Goal: Task Accomplishment & Management: Manage account settings

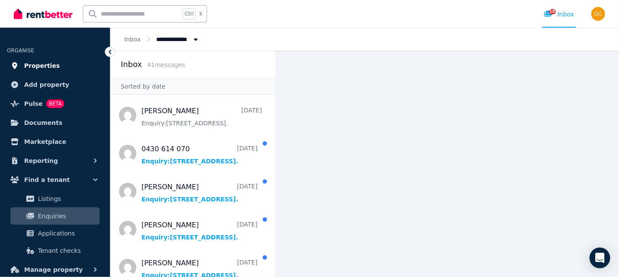
click at [44, 65] on span "Properties" at bounding box center [42, 65] width 36 height 10
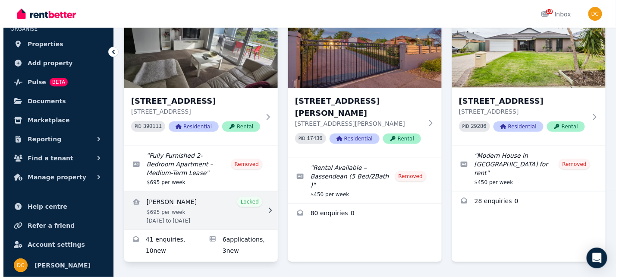
scroll to position [110, 0]
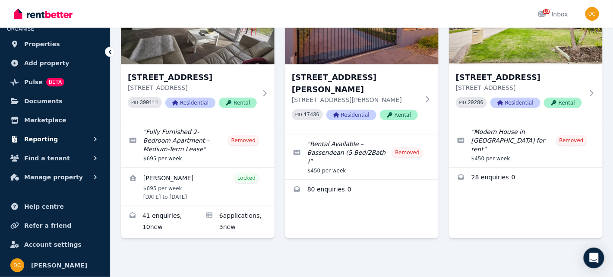
click at [44, 138] on span "Reporting" at bounding box center [41, 139] width 34 height 10
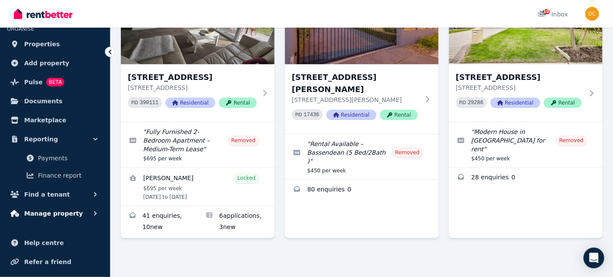
click at [39, 214] on span "Manage property" at bounding box center [53, 213] width 59 height 10
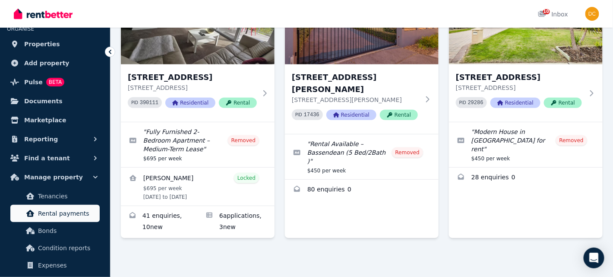
click at [59, 213] on span "Rental payments" at bounding box center [67, 213] width 58 height 10
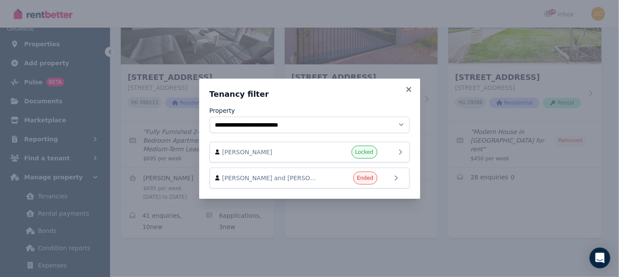
click at [303, 156] on span "Dan Tarus" at bounding box center [271, 152] width 98 height 9
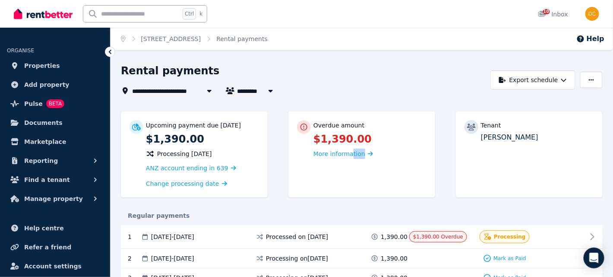
drag, startPoint x: 349, startPoint y: 153, endPoint x: 404, endPoint y: 173, distance: 59.0
click at [404, 173] on div "Overdue amount $1,390.00 More information" at bounding box center [361, 154] width 147 height 86
click at [391, 177] on div "Overdue amount $1,390.00 More information" at bounding box center [361, 154] width 147 height 86
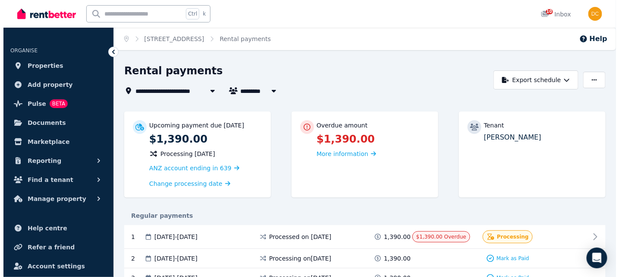
scroll to position [129, 0]
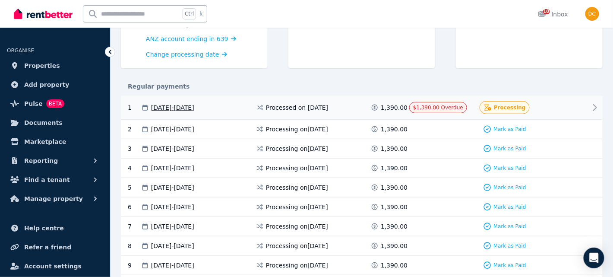
click at [501, 105] on span "Processing" at bounding box center [510, 107] width 32 height 7
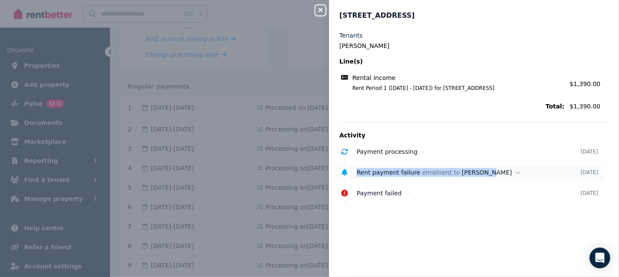
drag, startPoint x: 353, startPoint y: 176, endPoint x: 478, endPoint y: 172, distance: 125.2
click at [478, 172] on div "Rent payment failure email sent to Dan Tarus 4 Sept 2025" at bounding box center [468, 172] width 269 height 14
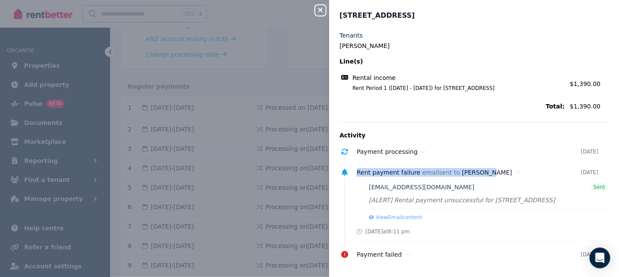
scroll to position [3, 0]
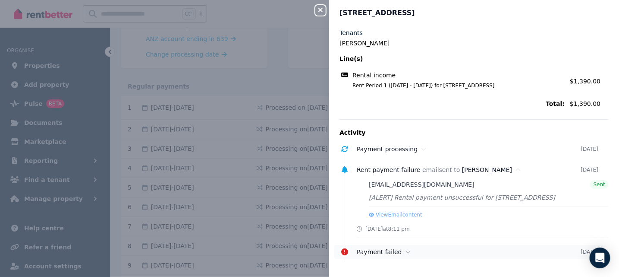
click at [400, 249] on div "Payment failed" at bounding box center [469, 251] width 224 height 9
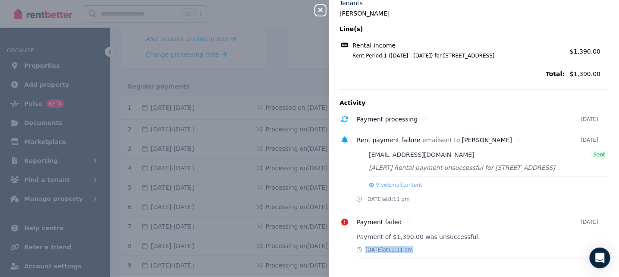
drag, startPoint x: 385, startPoint y: 246, endPoint x: 403, endPoint y: 241, distance: 18.6
click at [434, 249] on div "Wed, 3 Sept 2025 at 11:11 am" at bounding box center [483, 249] width 252 height 7
click at [402, 240] on div "Payment of $1,390.00 was unsuccessful. Wed, 3 Sept 2025 at 11:11 am" at bounding box center [483, 245] width 252 height 26
click at [380, 240] on div "Payment of $1,390.00 was unsuccessful. Wed, 3 Sept 2025 at 11:11 am" at bounding box center [483, 245] width 252 height 26
drag, startPoint x: 354, startPoint y: 240, endPoint x: 470, endPoint y: 235, distance: 116.6
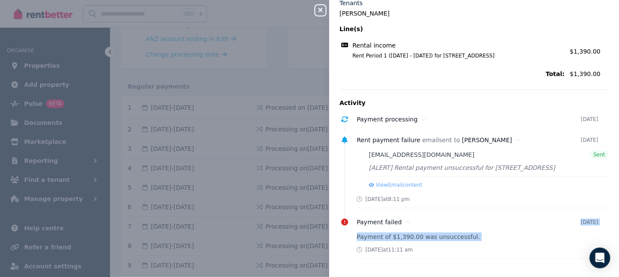
click at [496, 226] on div "Payment failed 3 Sept 2025 Payment of $1,390.00 was unsuccessful. Wed, 3 Sept 2…" at bounding box center [474, 237] width 269 height 44
click at [460, 239] on p "Payment of $1,390.00 was unsuccessful." at bounding box center [483, 236] width 252 height 9
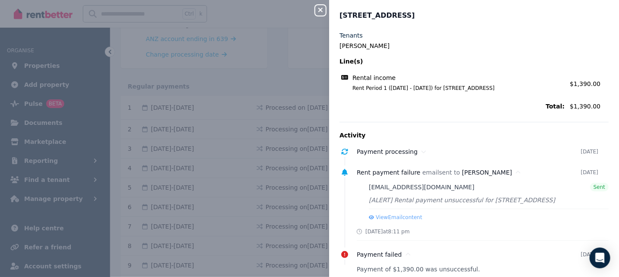
drag, startPoint x: 478, startPoint y: 79, endPoint x: 385, endPoint y: 81, distance: 93.7
click at [474, 81] on div "Rental income" at bounding box center [452, 77] width 225 height 9
click at [303, 93] on div "Close panel 19 Sudbury Rd, Mirrabooka Tenants Dan Tarus Line(s) Rental income R…" at bounding box center [309, 138] width 619 height 277
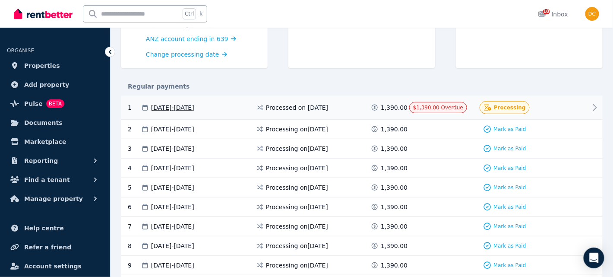
click at [594, 104] on icon at bounding box center [594, 107] width 3 height 6
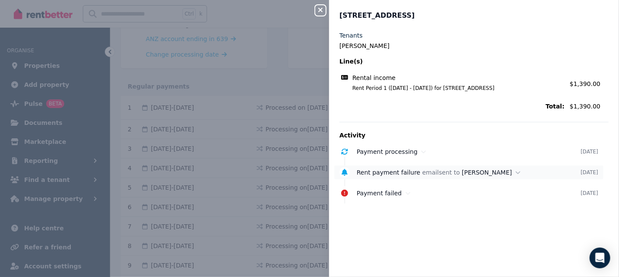
drag, startPoint x: 388, startPoint y: 183, endPoint x: 397, endPoint y: 172, distance: 14.2
click at [389, 182] on ul "Payment processing 5 Sept 2025 Rent payment failure email sent to Dan Tarus 4 S…" at bounding box center [474, 172] width 269 height 55
click at [397, 172] on span "Rent payment failure" at bounding box center [389, 172] width 64 height 7
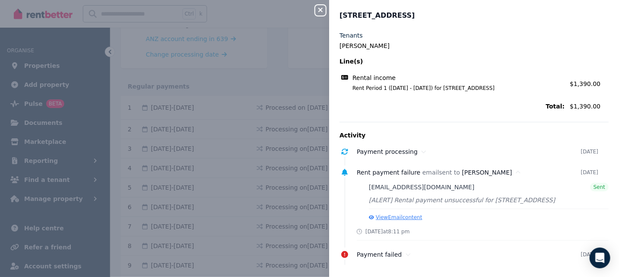
click at [397, 216] on button "View Email content" at bounding box center [396, 217] width 54 height 7
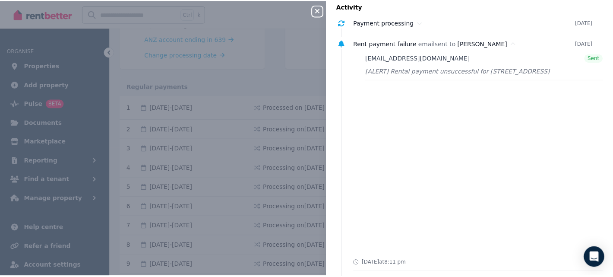
scroll to position [164, 0]
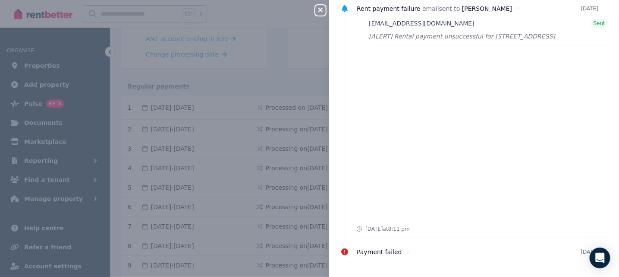
click at [288, 76] on div "Close panel 19 Sudbury Rd, Mirrabooka Tenants Dan Tarus Line(s) Rental income R…" at bounding box center [309, 138] width 619 height 277
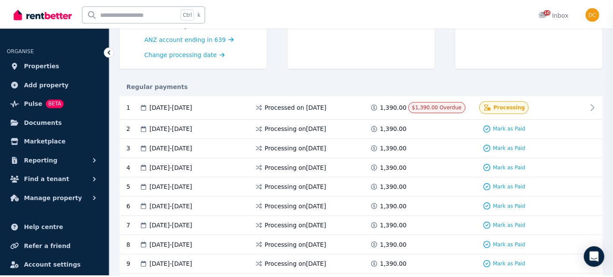
scroll to position [0, 0]
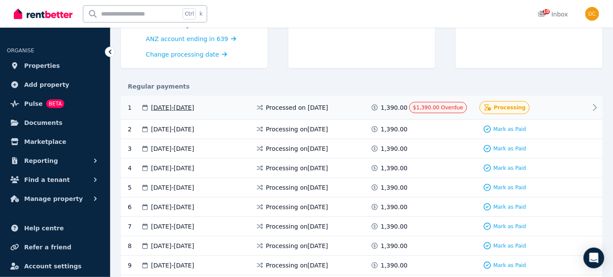
click at [596, 106] on icon at bounding box center [594, 107] width 3 height 6
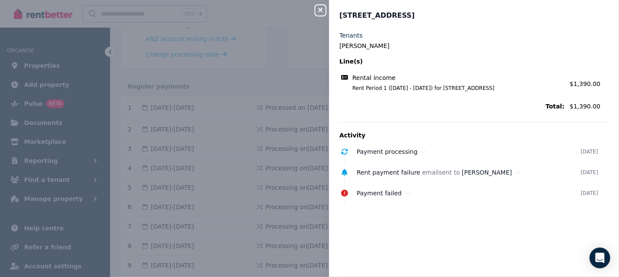
click at [295, 94] on div "Close panel 19 Sudbury Rd, Mirrabooka Tenants Dan Tarus Line(s) Rental income R…" at bounding box center [309, 138] width 619 height 277
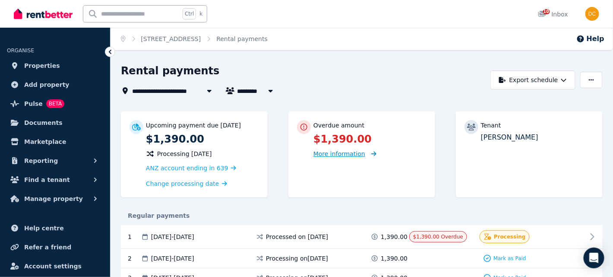
click at [328, 153] on span "More information" at bounding box center [339, 153] width 52 height 7
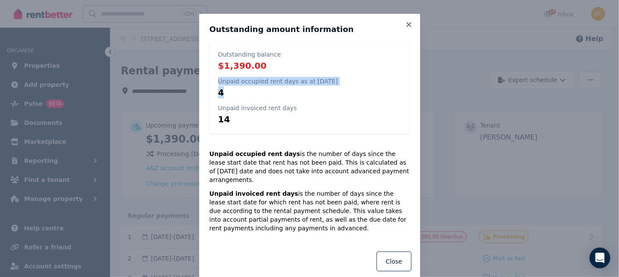
drag, startPoint x: 211, startPoint y: 81, endPoint x: 272, endPoint y: 124, distance: 75.6
click at [259, 90] on div "Outstanding balance $1,390.00 Unpaid occupied rent days as at 8 Sept 2025 4 Unp…" at bounding box center [310, 87] width 200 height 92
drag, startPoint x: 293, startPoint y: 156, endPoint x: 300, endPoint y: 166, distance: 12.6
click at [293, 157] on p "Unpaid occupied rent days is the number of days since the lease start date that…" at bounding box center [310, 166] width 200 height 35
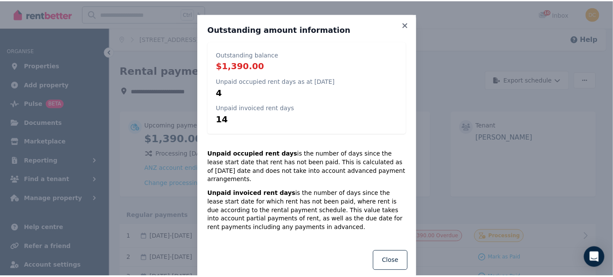
scroll to position [7, 0]
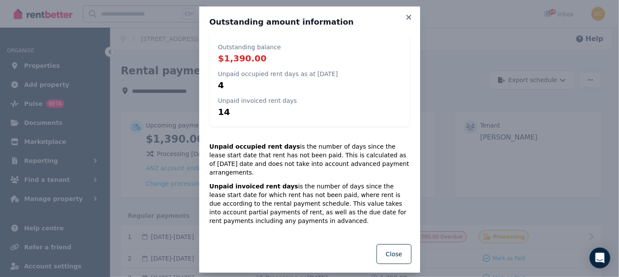
drag, startPoint x: 250, startPoint y: 152, endPoint x: 298, endPoint y: 124, distance: 55.7
click at [255, 147] on p "Unpaid occupied rent days is the number of days since the lease start date that…" at bounding box center [310, 159] width 200 height 35
click at [261, 106] on p "14" at bounding box center [257, 112] width 79 height 12
click at [407, 16] on icon at bounding box center [409, 17] width 5 height 5
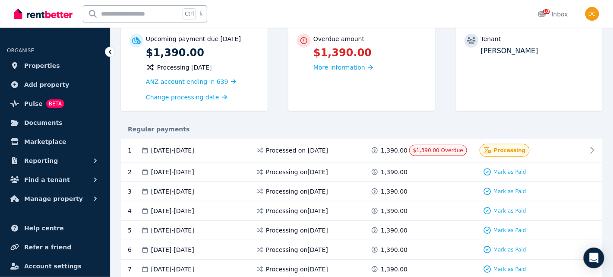
scroll to position [172, 0]
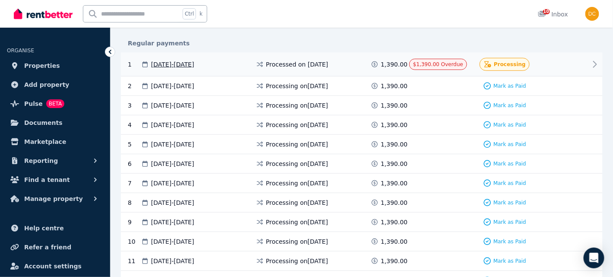
click at [514, 64] on span "Processing" at bounding box center [510, 64] width 32 height 7
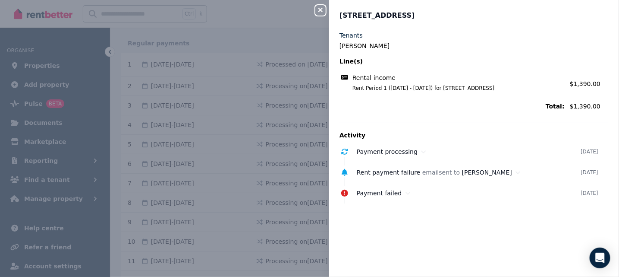
click at [357, 85] on span "Rent Period 1 (05/09/2025 - 18/09/2025) for 19 Sudbury Rd, Mirrabooka" at bounding box center [453, 88] width 223 height 7
click at [346, 49] on legend "Dan Tarus" at bounding box center [474, 45] width 269 height 9
click at [291, 37] on div "Close panel 19 Sudbury Rd, Mirrabooka Tenants Dan Tarus Line(s) Rental income R…" at bounding box center [309, 138] width 619 height 277
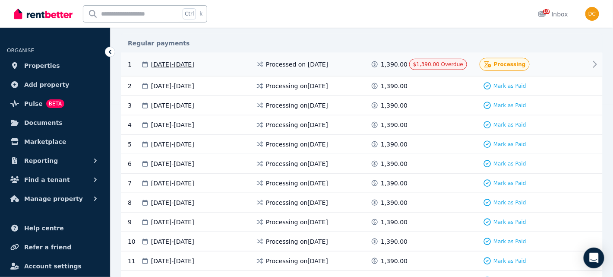
click at [410, 60] on div "$1,390.00 Overdue" at bounding box center [438, 64] width 58 height 11
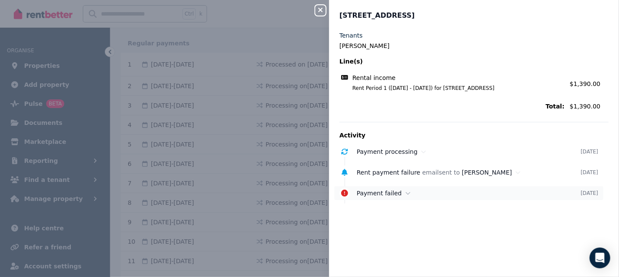
click at [367, 192] on span "Payment failed" at bounding box center [379, 192] width 45 height 7
drag, startPoint x: 364, startPoint y: 219, endPoint x: 360, endPoint y: 182, distance: 37.3
click at [364, 217] on div "Wed, 3 Sept 2025 at 11:11 am" at bounding box center [385, 220] width 56 height 7
click at [360, 179] on ul "Payment processing 5 Sept 2025 Rent payment failure email sent to Dan Tarus 4 S…" at bounding box center [474, 187] width 269 height 85
click at [363, 174] on span "Rent payment failure" at bounding box center [389, 172] width 64 height 7
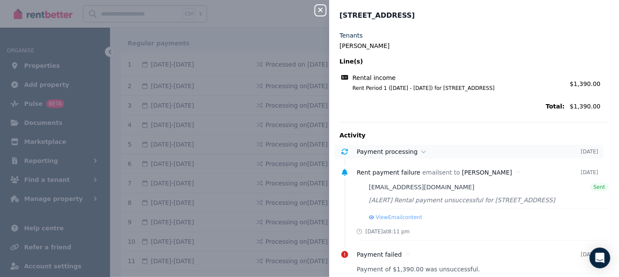
click at [366, 145] on div "Payment processing 5 Sept 2025" at bounding box center [468, 152] width 269 height 14
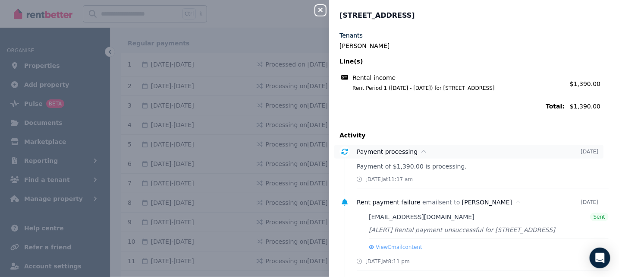
drag, startPoint x: 366, startPoint y: 149, endPoint x: 351, endPoint y: 151, distance: 14.8
click at [351, 151] on div "Payment processing 5 Sept 2025" at bounding box center [468, 152] width 269 height 14
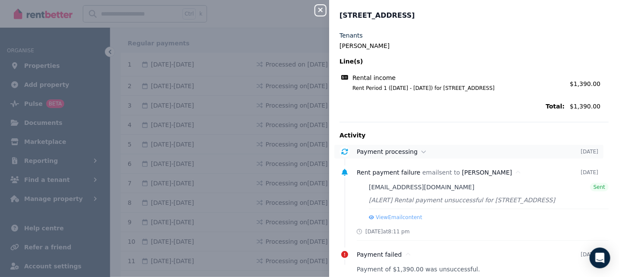
drag, startPoint x: 349, startPoint y: 150, endPoint x: 278, endPoint y: 108, distance: 82.8
click at [349, 149] on div at bounding box center [345, 151] width 10 height 10
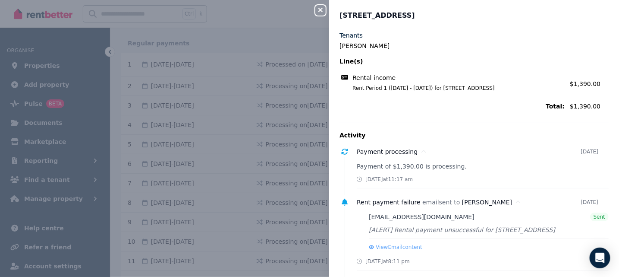
click at [287, 85] on div "Close panel 19 Sudbury Rd, Mirrabooka Tenants Dan Tarus Line(s) Rental income R…" at bounding box center [309, 138] width 619 height 277
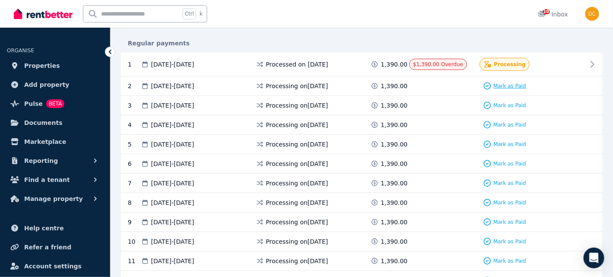
click at [513, 83] on span "Mark as Paid" at bounding box center [509, 85] width 33 height 7
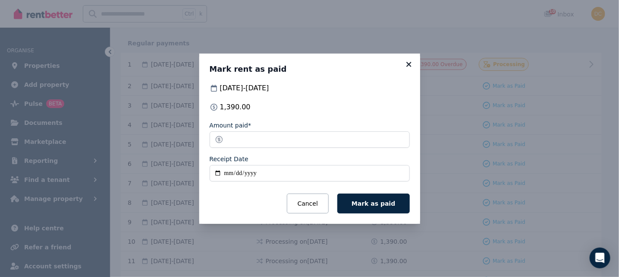
click at [410, 64] on icon at bounding box center [409, 64] width 5 height 5
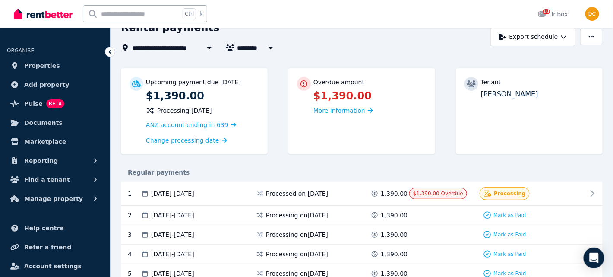
scroll to position [86, 0]
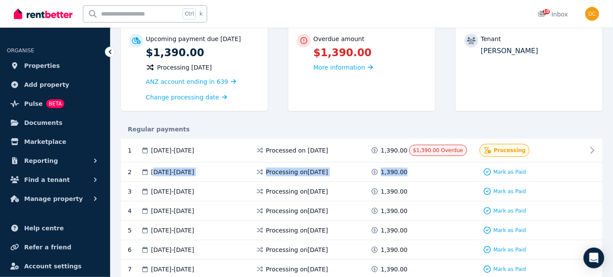
drag, startPoint x: 155, startPoint y: 173, endPoint x: 440, endPoint y: 169, distance: 284.4
click at [440, 169] on div "2 19 Sep 2025 - 02 Oct 2025 Processing on 17 Sept 2025 1,390.00 Mark as Paid" at bounding box center [362, 171] width 482 height 19
click at [341, 170] on div "Processing on 17 Sept 2025" at bounding box center [312, 171] width 115 height 9
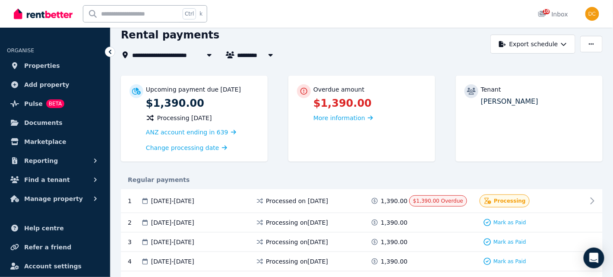
scroll to position [0, 0]
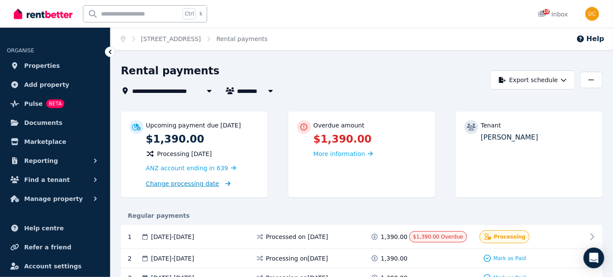
click at [177, 186] on span "Change processing date" at bounding box center [182, 183] width 73 height 9
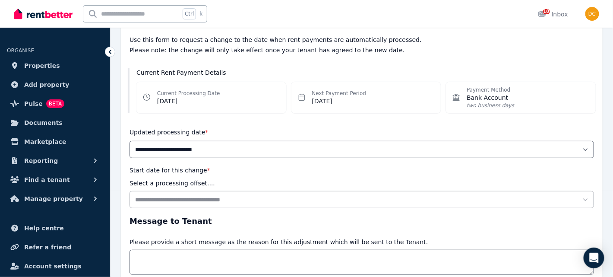
scroll to position [129, 0]
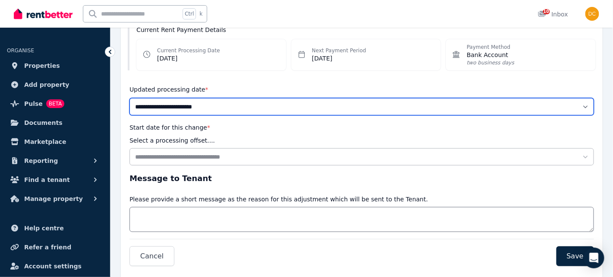
click at [286, 109] on select "**********" at bounding box center [361, 106] width 464 height 17
click at [286, 106] on select "**********" at bounding box center [361, 106] width 464 height 17
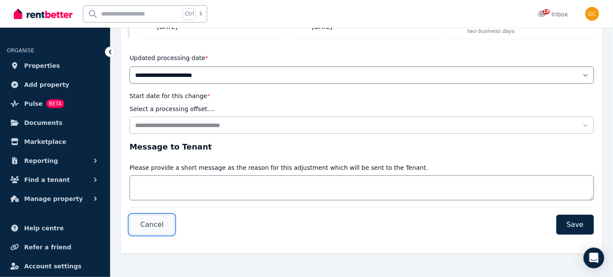
click at [150, 223] on span "Cancel" at bounding box center [151, 224] width 23 height 10
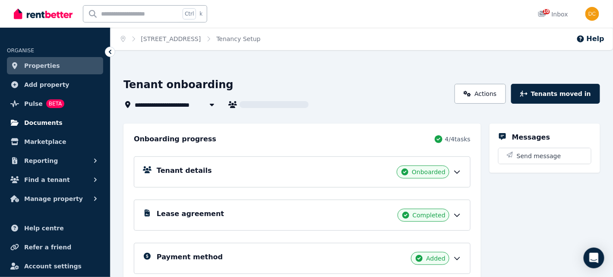
click at [36, 124] on span "Documents" at bounding box center [43, 122] width 38 height 10
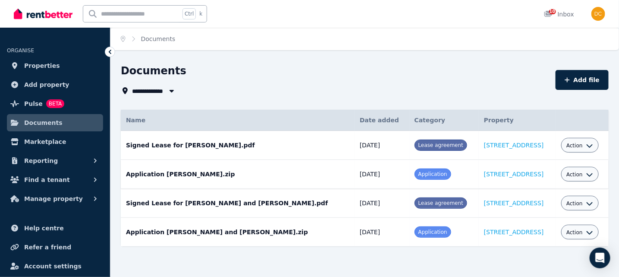
drag, startPoint x: 255, startPoint y: 180, endPoint x: 295, endPoint y: 180, distance: 40.6
click at [295, 180] on td "Application Dan Tarus.zip Date added: 20/08/2025 Category: Application Property…" at bounding box center [238, 174] width 234 height 29
click at [580, 173] on button "Action" at bounding box center [580, 174] width 27 height 7
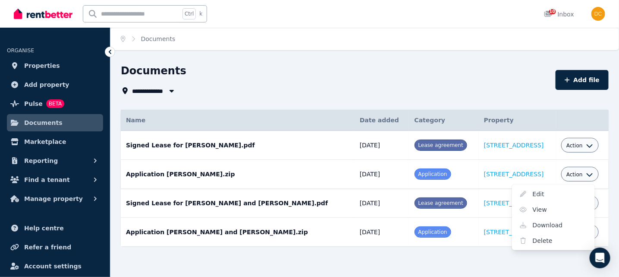
click at [273, 169] on td "Application Dan Tarus.zip Date added: 20/08/2025 Category: Application Property…" at bounding box center [238, 174] width 234 height 29
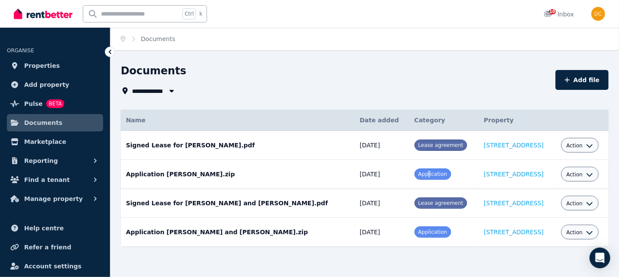
click at [419, 175] on span "Application" at bounding box center [433, 174] width 29 height 6
click at [29, 60] on link "Properties" at bounding box center [55, 65] width 96 height 17
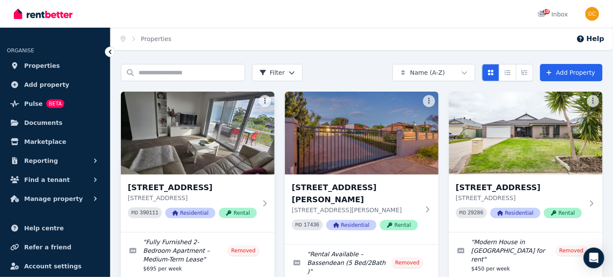
scroll to position [110, 0]
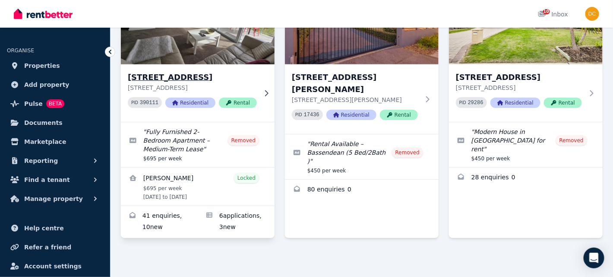
click at [234, 103] on span "Rental" at bounding box center [238, 103] width 38 height 10
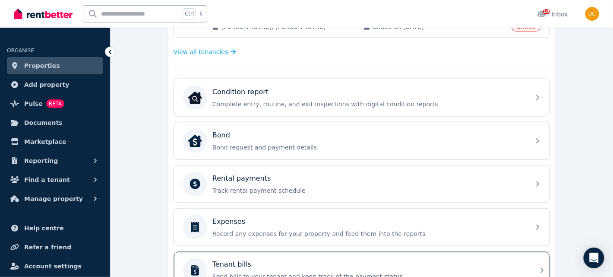
scroll to position [345, 0]
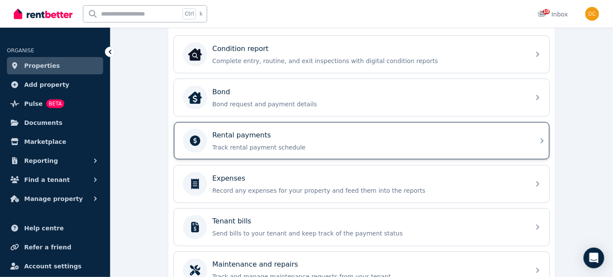
click at [368, 130] on div "Rental payments" at bounding box center [368, 135] width 312 height 10
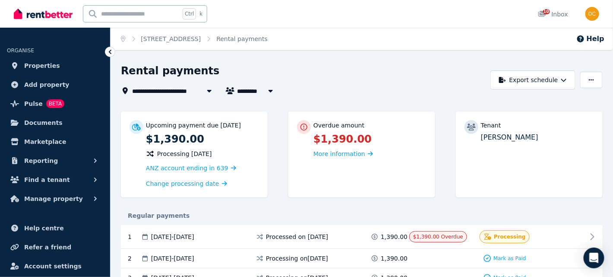
click at [303, 126] on icon at bounding box center [304, 126] width 9 height 7
drag, startPoint x: 262, startPoint y: 89, endPoint x: 274, endPoint y: 91, distance: 12.7
click at [278, 91] on div "**********" at bounding box center [303, 90] width 365 height 10
click at [268, 91] on icon "button" at bounding box center [270, 90] width 9 height 7
type input "*********"
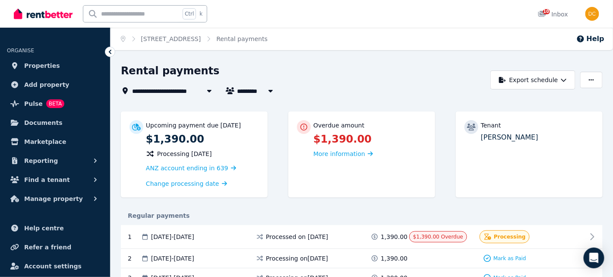
click at [296, 85] on div "**********" at bounding box center [303, 90] width 365 height 10
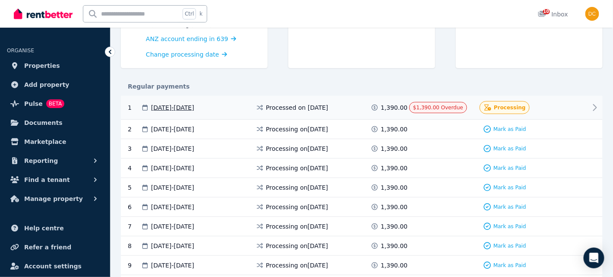
click at [590, 99] on div "1 05 Sep 2025 - 18 Sep 2025 Processed on 5 Sept 2025 1,390.00 $1,390.00 Overdue…" at bounding box center [362, 108] width 482 height 24
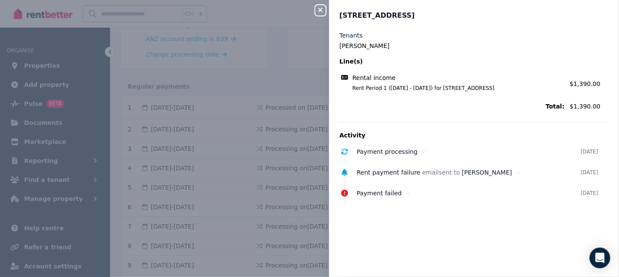
click at [265, 83] on div "Close panel 19 Sudbury Rd, Mirrabooka Tenants Dan Tarus Line(s) Rental income R…" at bounding box center [309, 138] width 619 height 277
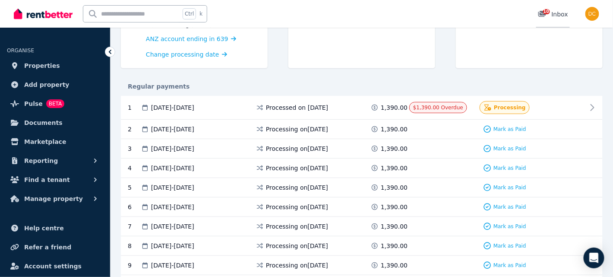
click at [547, 13] on span "10" at bounding box center [546, 11] width 7 height 5
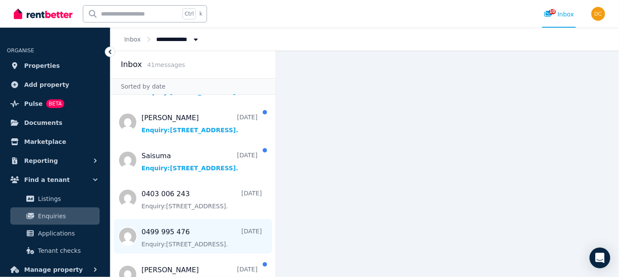
scroll to position [302, 0]
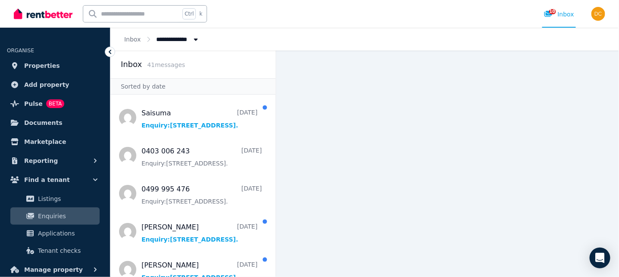
drag, startPoint x: 516, startPoint y: 197, endPoint x: 567, endPoint y: 145, distance: 72.9
click at [517, 197] on main at bounding box center [447, 163] width 343 height 226
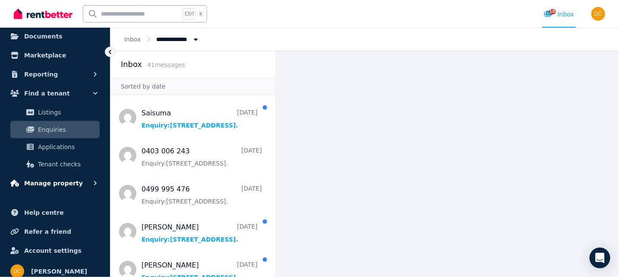
click at [49, 183] on span "Manage property" at bounding box center [53, 183] width 59 height 10
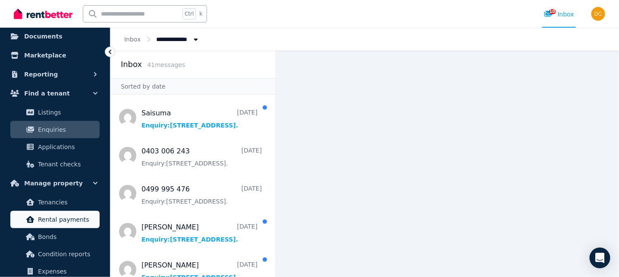
click at [50, 222] on span "Rental payments" at bounding box center [67, 219] width 58 height 10
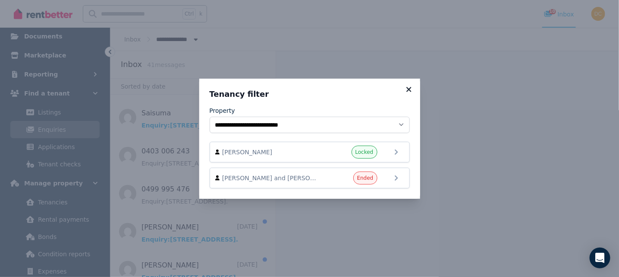
click at [405, 87] on div "**********" at bounding box center [309, 139] width 221 height 120
click at [409, 89] on icon at bounding box center [409, 89] width 5 height 5
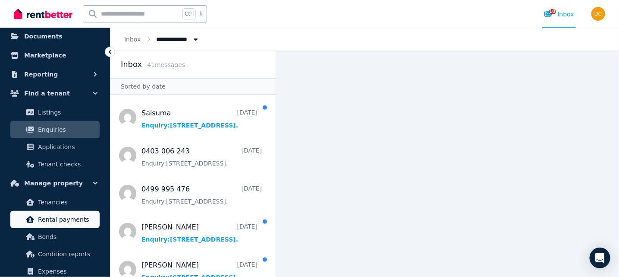
click at [69, 215] on span "Rental payments" at bounding box center [67, 219] width 58 height 10
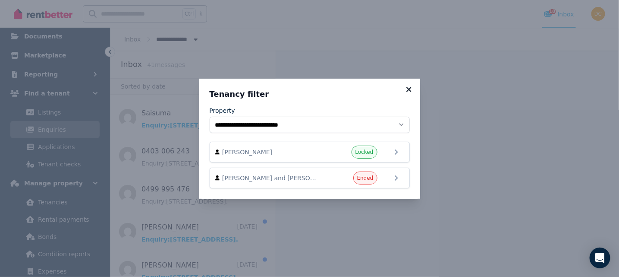
click at [409, 88] on icon at bounding box center [409, 89] width 9 height 8
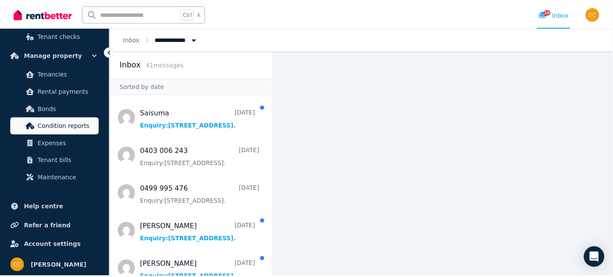
scroll to position [171, 0]
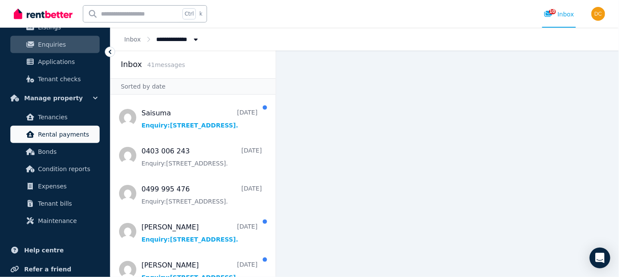
click at [26, 137] on icon at bounding box center [30, 134] width 9 height 7
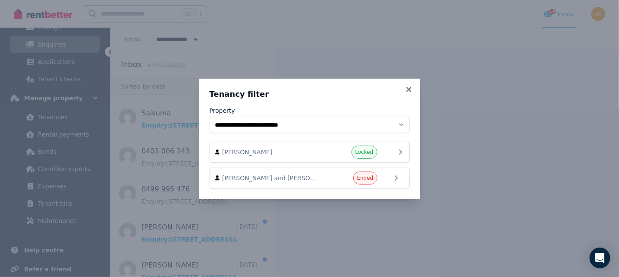
click at [250, 155] on span "Dan Tarus" at bounding box center [271, 152] width 98 height 9
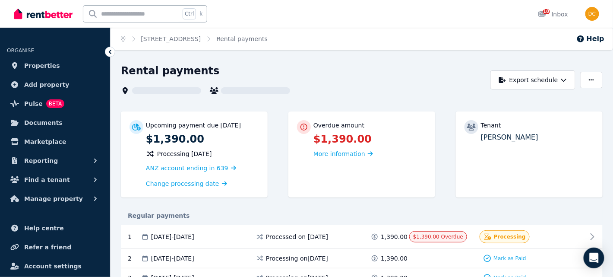
scroll to position [43, 0]
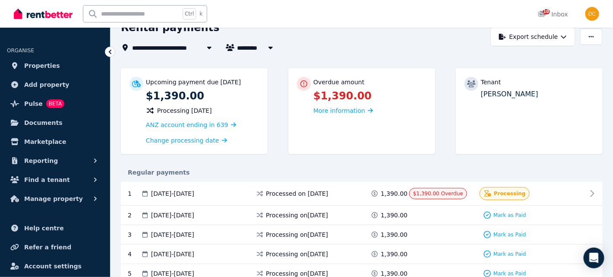
click at [288, 165] on div "Regular payments" at bounding box center [362, 172] width 482 height 19
